Goal: Task Accomplishment & Management: Use online tool/utility

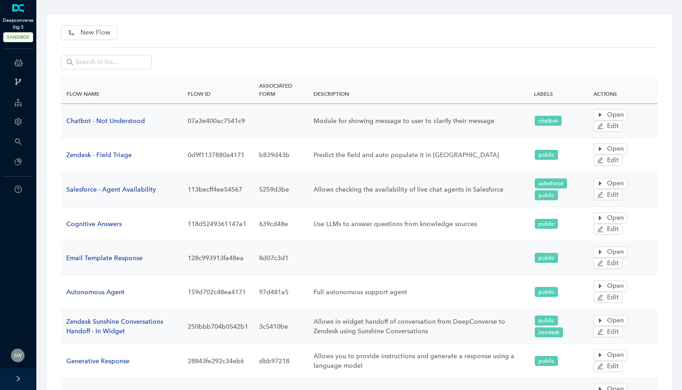
click at [20, 13] on link at bounding box center [18, 8] width 15 height 9
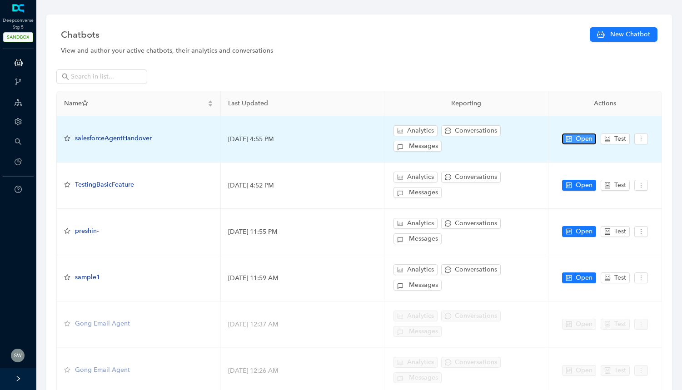
click at [575, 135] on button "Open" at bounding box center [579, 139] width 34 height 11
